Goal: Transaction & Acquisition: Purchase product/service

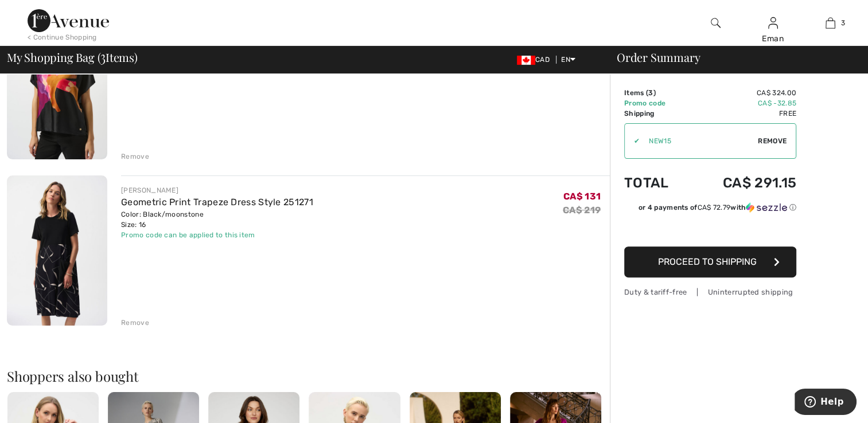
scroll to position [243, 0]
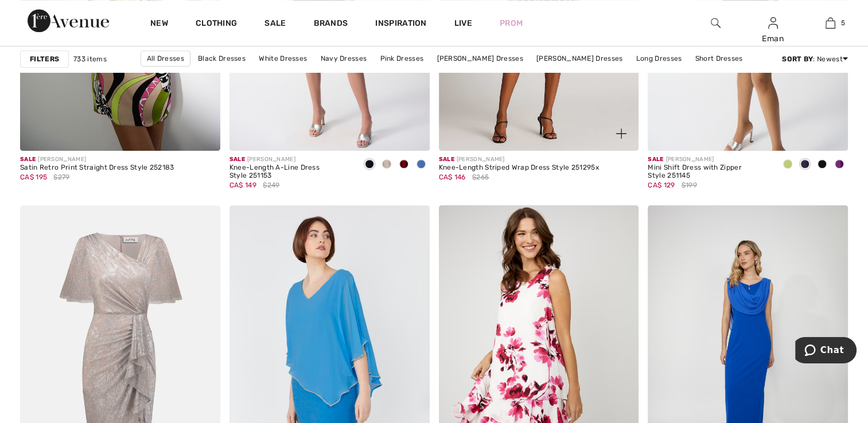
scroll to position [1033, 0]
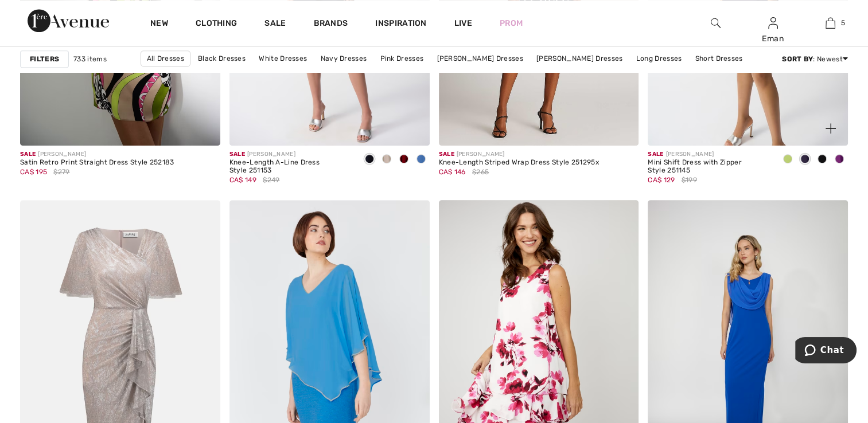
click at [838, 161] on span at bounding box center [839, 158] width 9 height 9
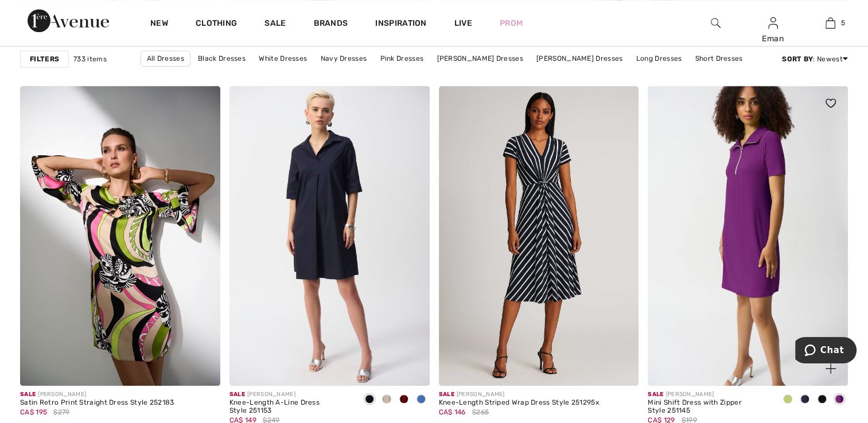
scroll to position [861, 0]
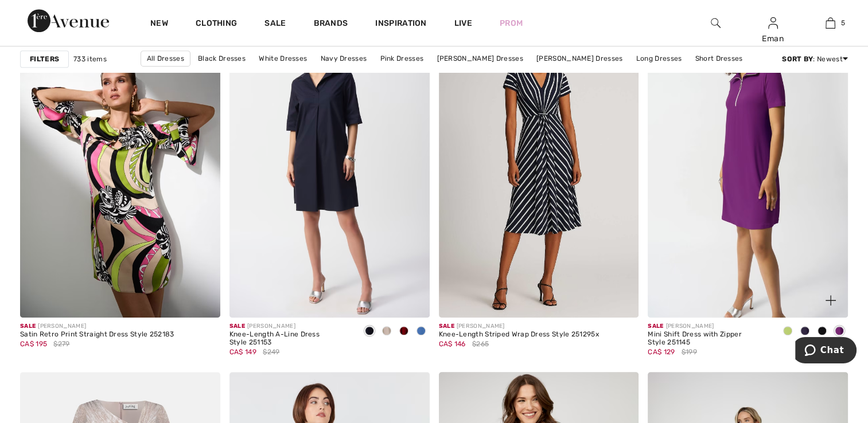
click at [830, 301] on img at bounding box center [831, 301] width 10 height 10
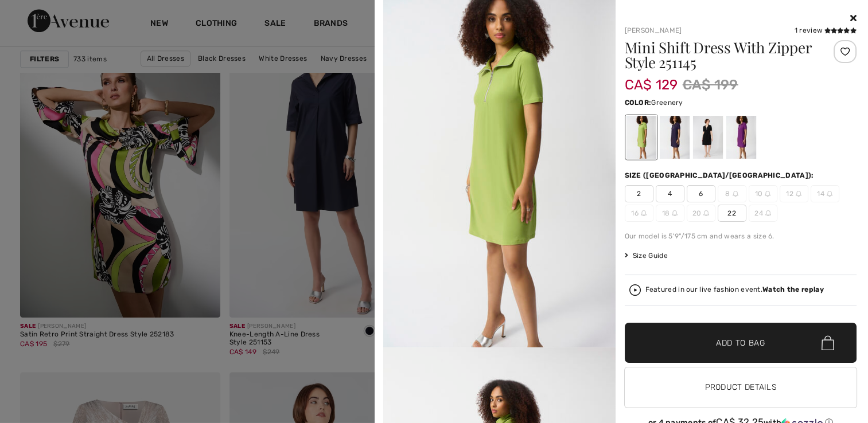
click at [722, 209] on span "22" at bounding box center [732, 213] width 29 height 17
click at [726, 152] on div at bounding box center [741, 137] width 30 height 43
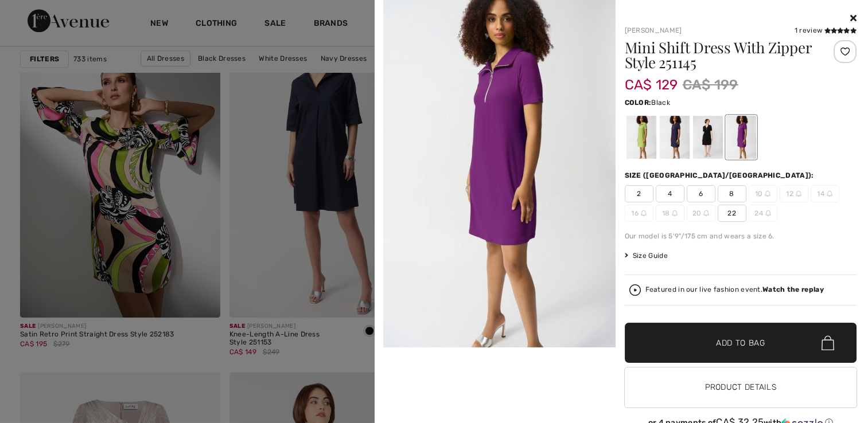
click at [709, 151] on div at bounding box center [708, 137] width 30 height 43
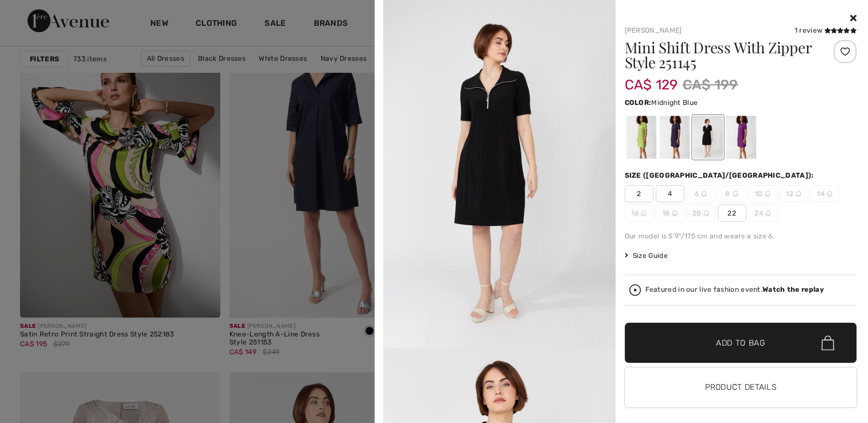
click at [678, 145] on div at bounding box center [674, 137] width 30 height 43
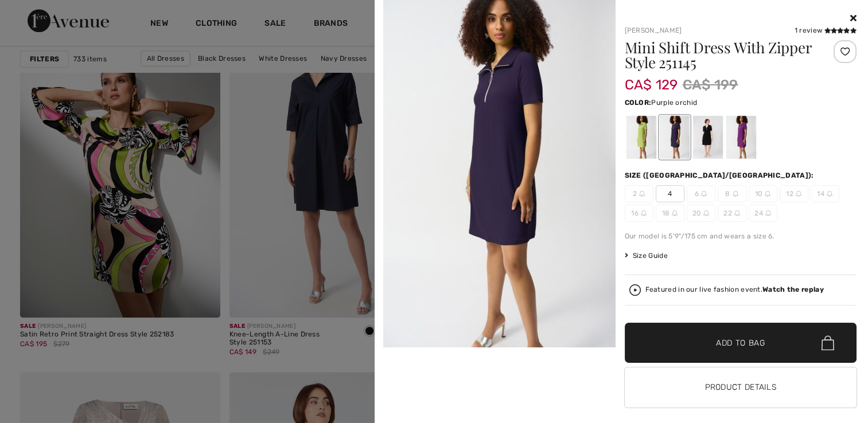
click at [747, 142] on div at bounding box center [741, 137] width 30 height 43
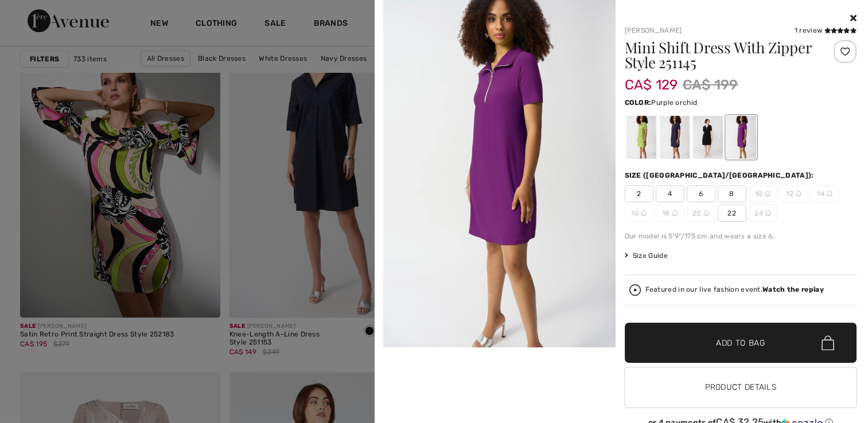
click at [723, 213] on span "22" at bounding box center [732, 213] width 29 height 17
click at [732, 343] on span "Add to Bag" at bounding box center [740, 343] width 49 height 12
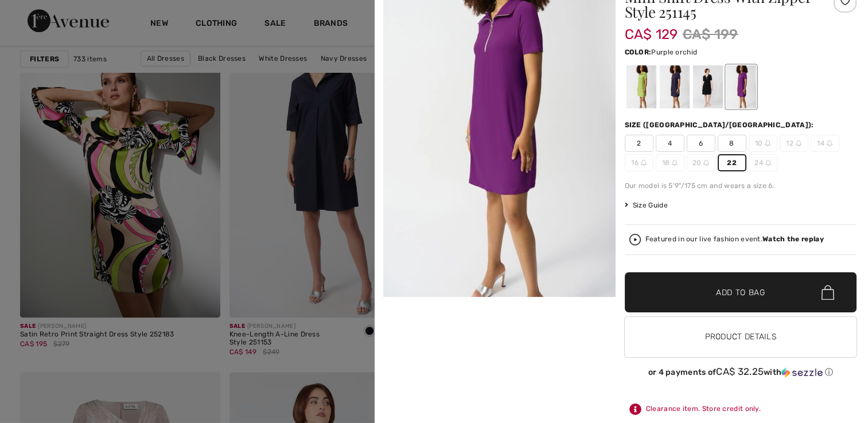
scroll to position [0, 0]
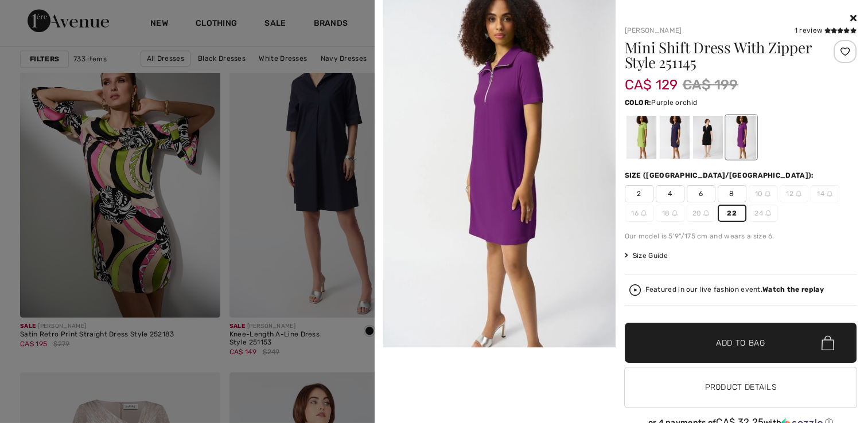
click at [850, 19] on icon at bounding box center [853, 17] width 6 height 9
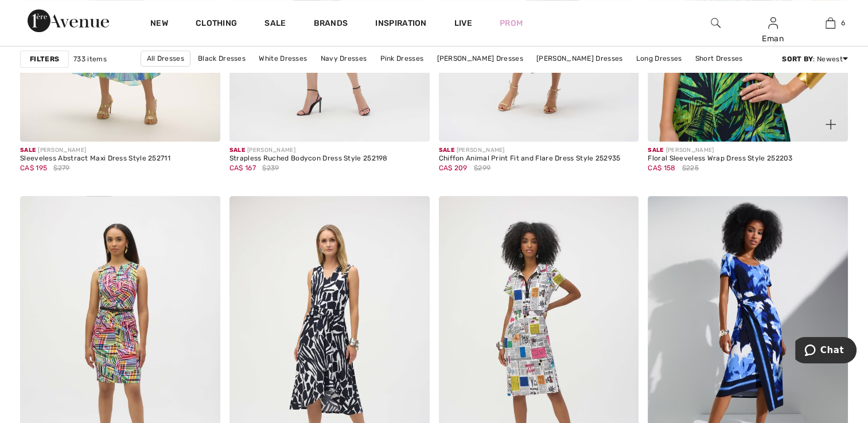
scroll to position [5137, 0]
